Goal: Information Seeking & Learning: Learn about a topic

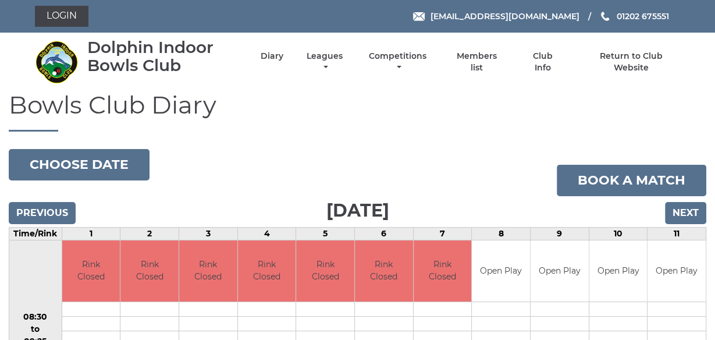
click at [254, 109] on h1 "Bowls Club Diary" at bounding box center [358, 111] width 698 height 40
click at [325, 56] on link "Leagues" at bounding box center [325, 63] width 42 height 23
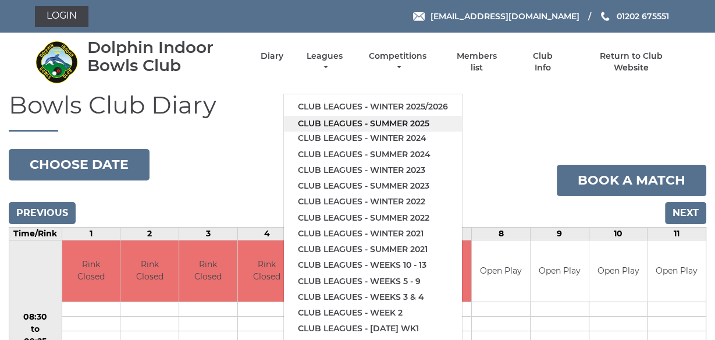
click at [339, 121] on link "Club leagues - Summer 2025" at bounding box center [373, 124] width 178 height 16
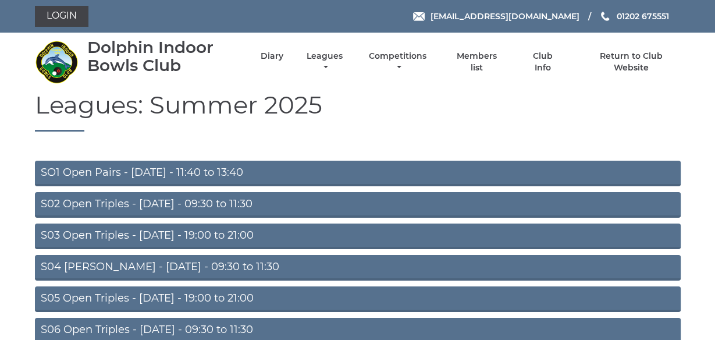
click at [207, 329] on link "S06 Open Triples - Thursday - 09:30 to 11:30" at bounding box center [358, 331] width 646 height 26
